Goal: Transaction & Acquisition: Purchase product/service

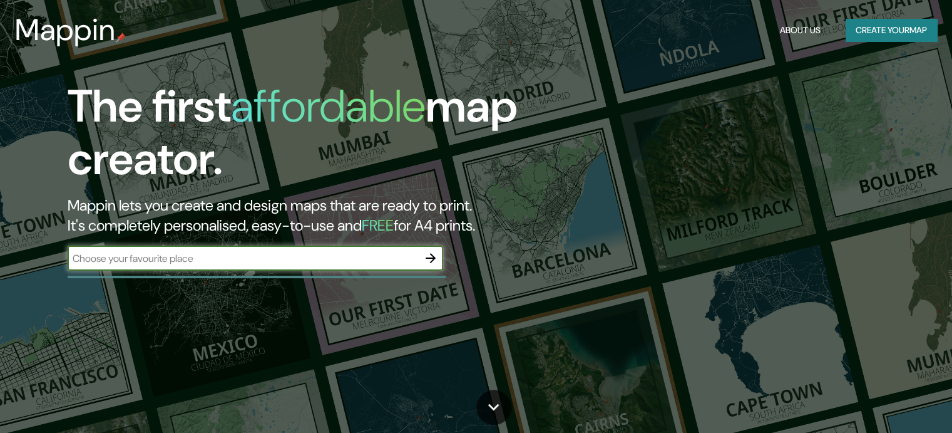
click at [239, 256] on input "text" at bounding box center [243, 258] width 351 height 14
type input "barrio [GEOGRAPHIC_DATA]"
click at [429, 259] on icon "button" at bounding box center [430, 257] width 15 height 15
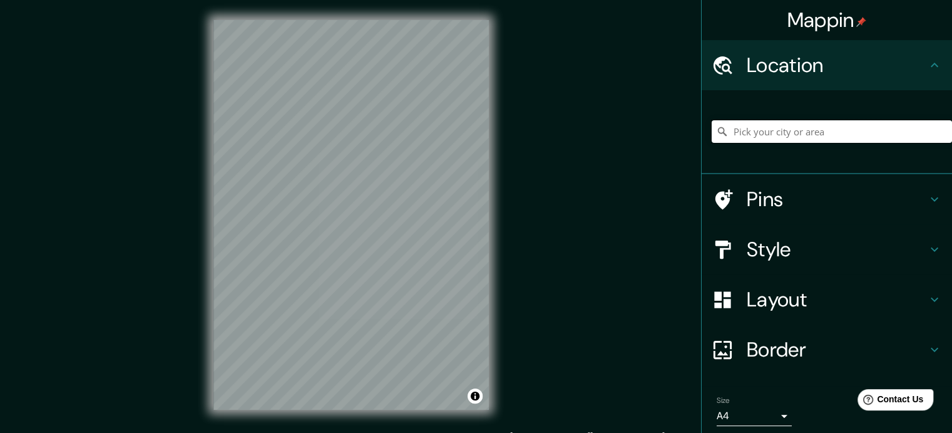
click at [800, 124] on input "Pick your city or area" at bounding box center [832, 131] width 240 height 23
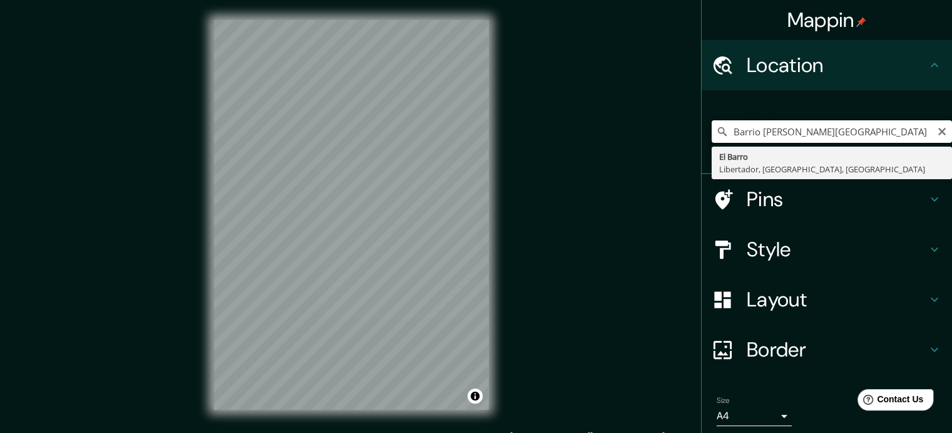
click at [830, 132] on input "Barrio [PERSON_NAME][GEOGRAPHIC_DATA]" at bounding box center [832, 131] width 240 height 23
click at [751, 131] on input "Barrio [PERSON_NAME][GEOGRAPHIC_DATA]" at bounding box center [832, 131] width 240 height 23
click at [745, 131] on input "Barrio [PERSON_NAME][GEOGRAPHIC_DATA]" at bounding box center [832, 131] width 240 height 23
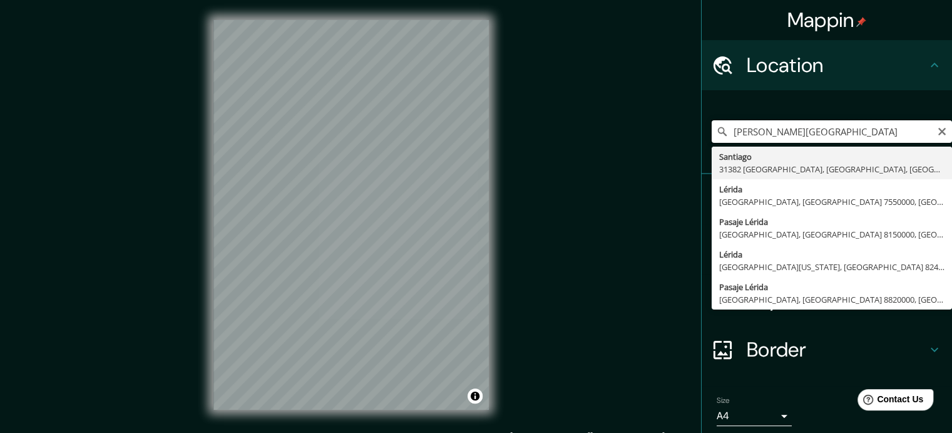
click at [820, 131] on input "[PERSON_NAME][GEOGRAPHIC_DATA]" at bounding box center [832, 131] width 240 height 23
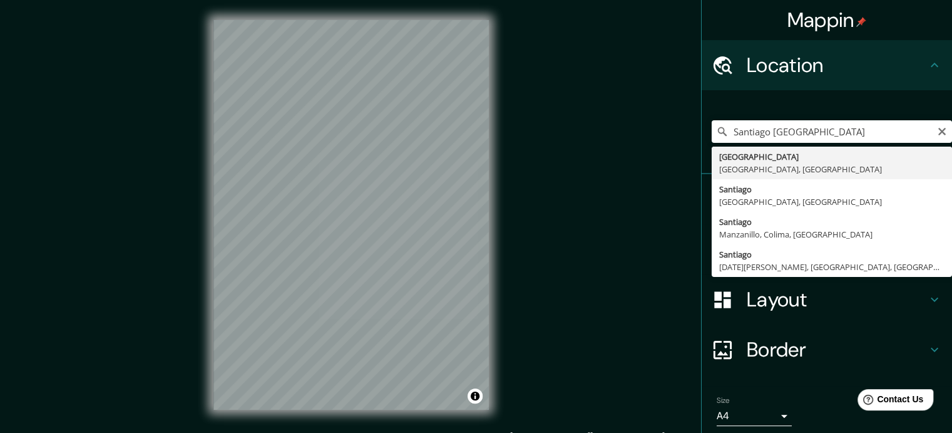
type input "[GEOGRAPHIC_DATA], [GEOGRAPHIC_DATA], [GEOGRAPHIC_DATA]"
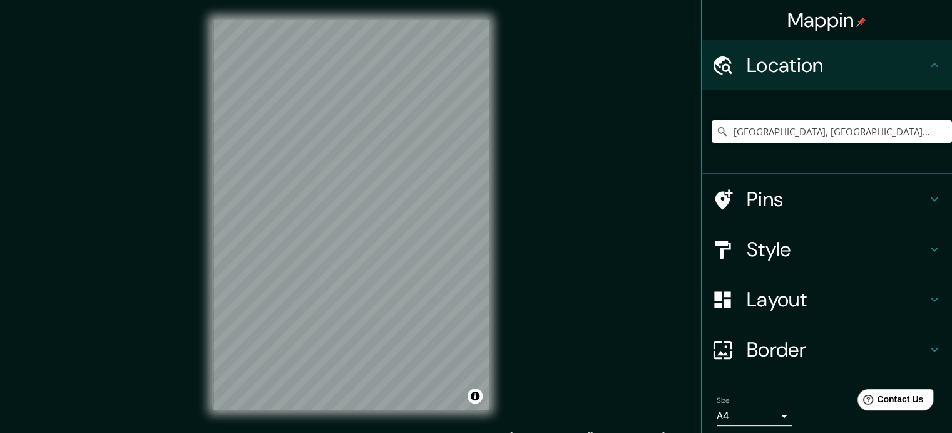
click at [803, 246] on h4 "Style" at bounding box center [837, 249] width 180 height 25
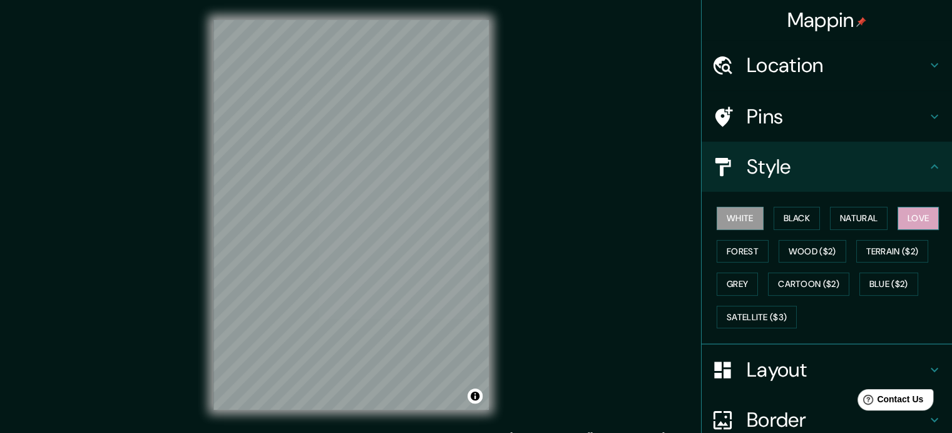
click at [909, 224] on button "Love" at bounding box center [918, 218] width 41 height 23
click at [878, 254] on button "Terrain ($2)" at bounding box center [892, 251] width 73 height 23
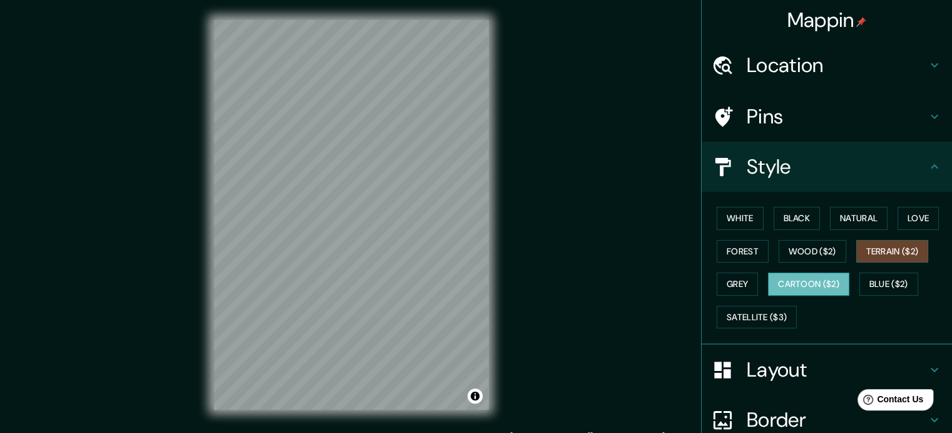
click at [825, 279] on button "Cartoon ($2)" at bounding box center [808, 283] width 81 height 23
click at [867, 281] on button "Blue ($2)" at bounding box center [889, 283] width 59 height 23
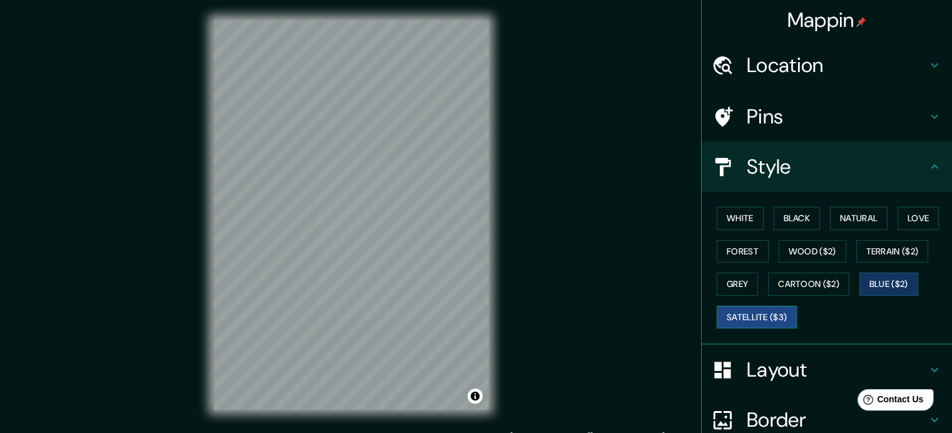
click at [771, 317] on button "Satellite ($3)" at bounding box center [757, 317] width 80 height 23
click at [838, 210] on button "Natural" at bounding box center [859, 218] width 58 height 23
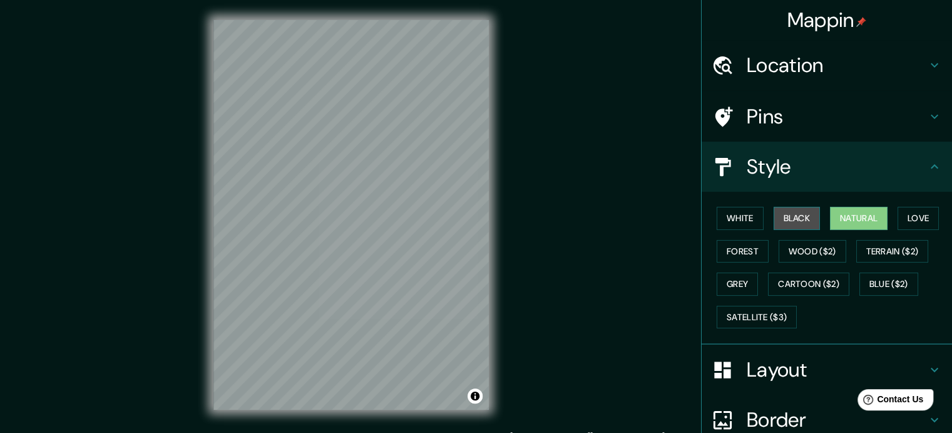
click at [796, 223] on button "Black" at bounding box center [797, 218] width 47 height 23
click at [858, 215] on button "Natural" at bounding box center [859, 218] width 58 height 23
click at [912, 223] on button "Love" at bounding box center [918, 218] width 41 height 23
click at [829, 110] on h4 "Pins" at bounding box center [837, 116] width 180 height 25
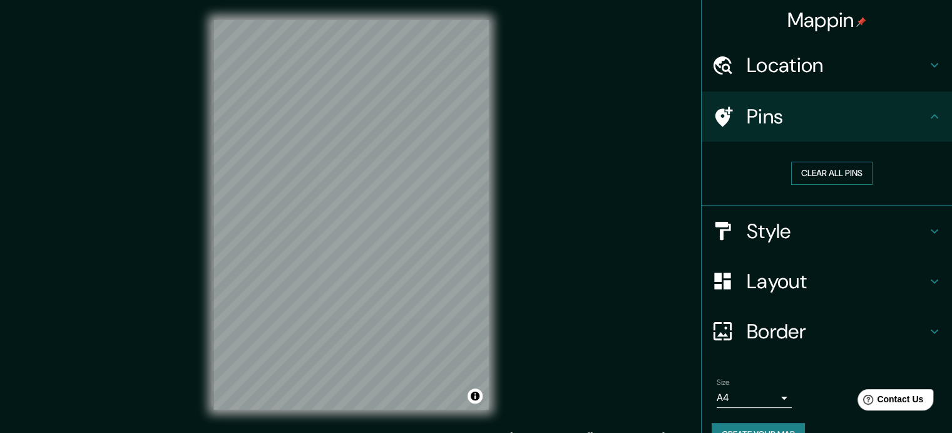
click at [826, 167] on button "Clear all pins" at bounding box center [831, 173] width 81 height 23
click at [342, 195] on div at bounding box center [340, 191] width 10 height 10
